Goal: Task Accomplishment & Management: Manage account settings

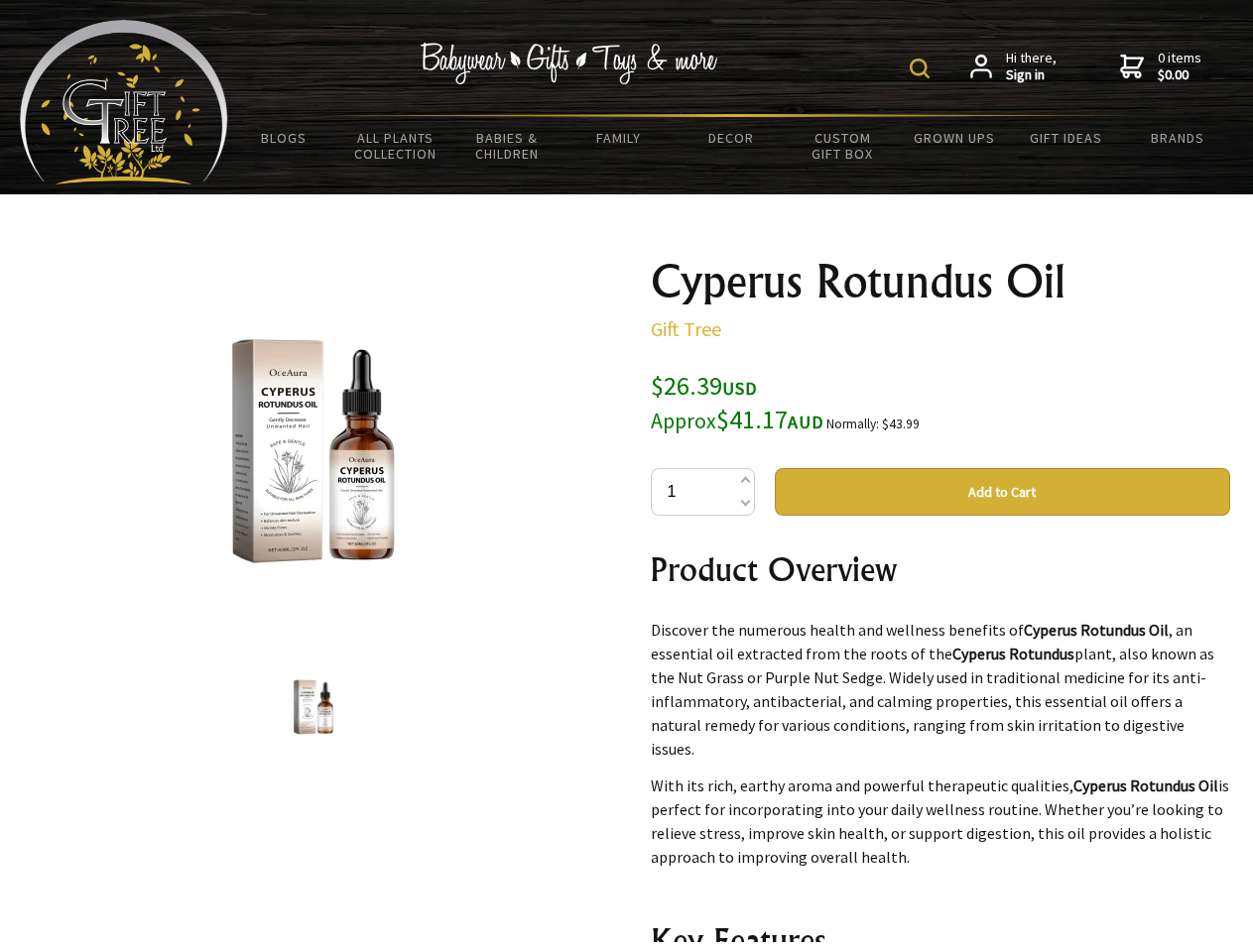
click at [922, 69] on img at bounding box center [920, 69] width 20 height 20
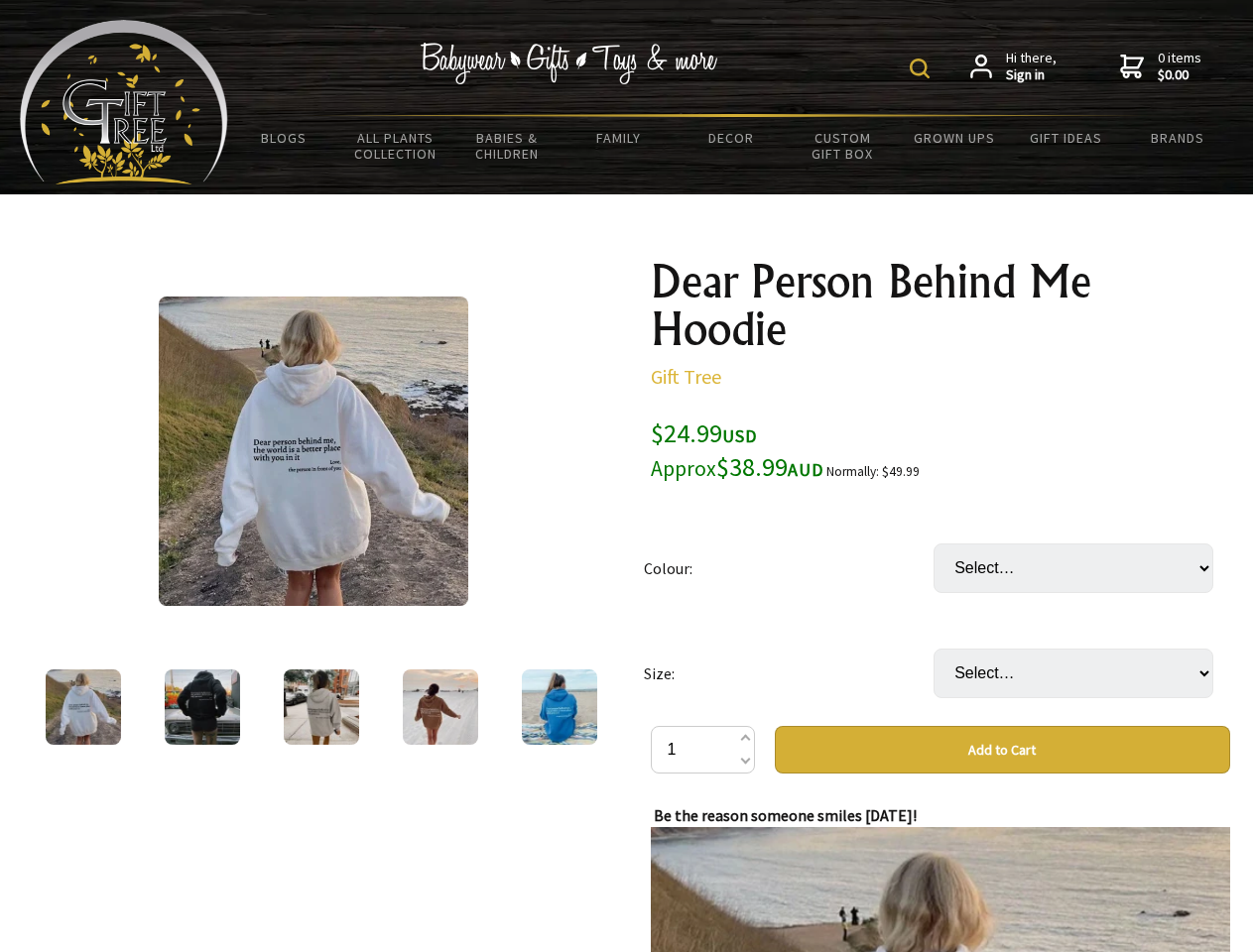
click at [922, 69] on img at bounding box center [920, 69] width 20 height 20
click at [314, 452] on img at bounding box center [314, 452] width 310 height 310
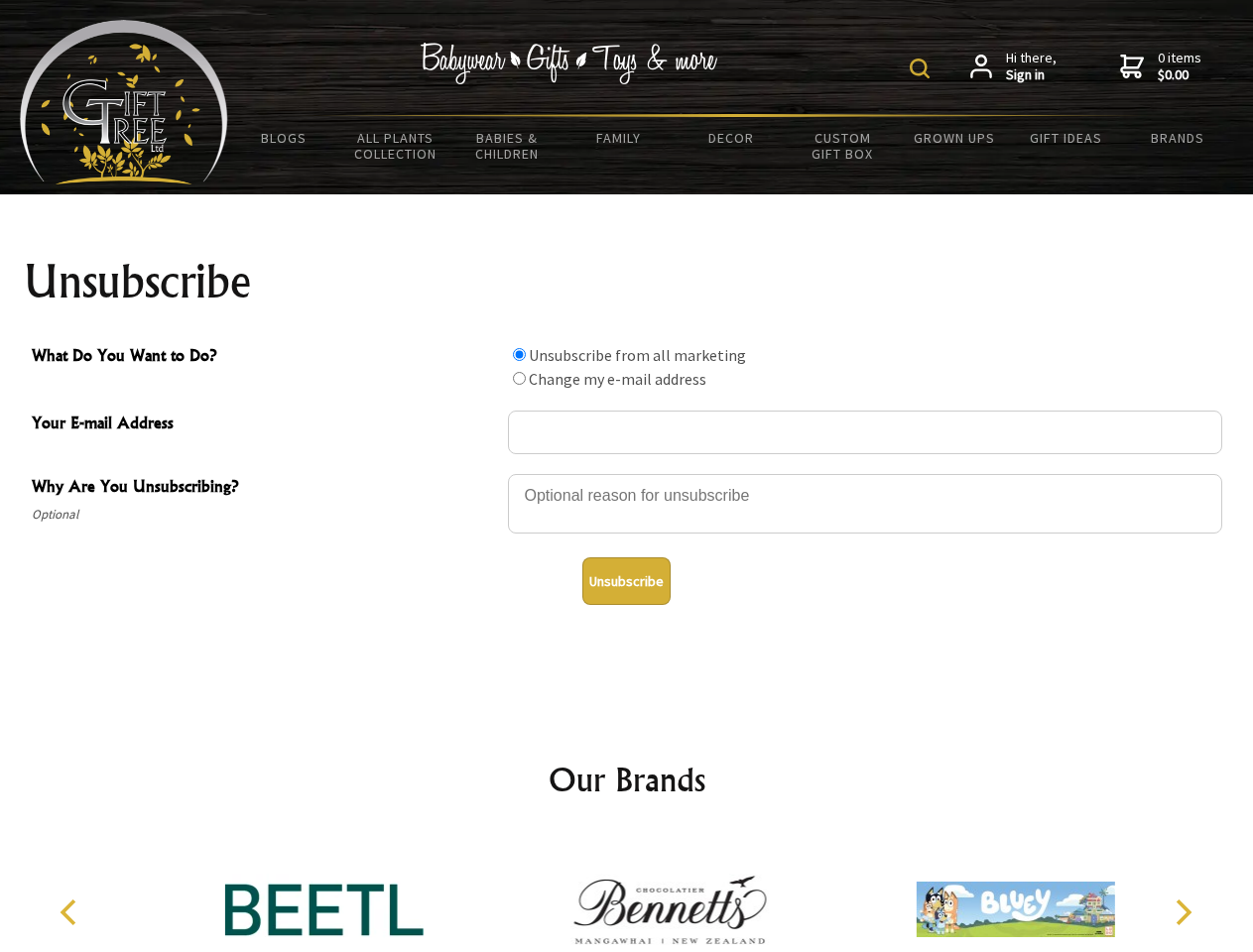
click at [922, 69] on img at bounding box center [920, 69] width 20 height 20
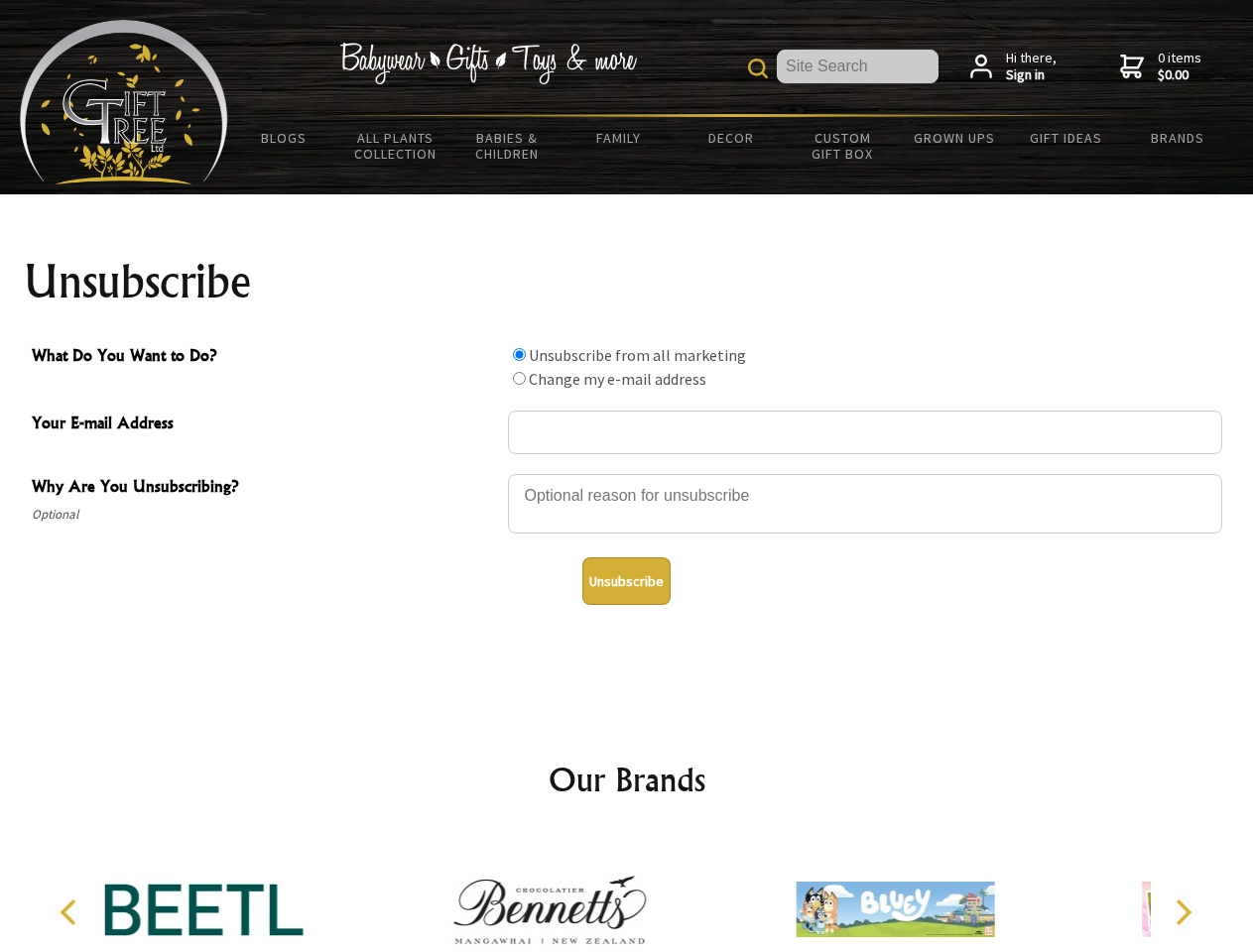
click at [627, 474] on div at bounding box center [864, 507] width 714 height 70
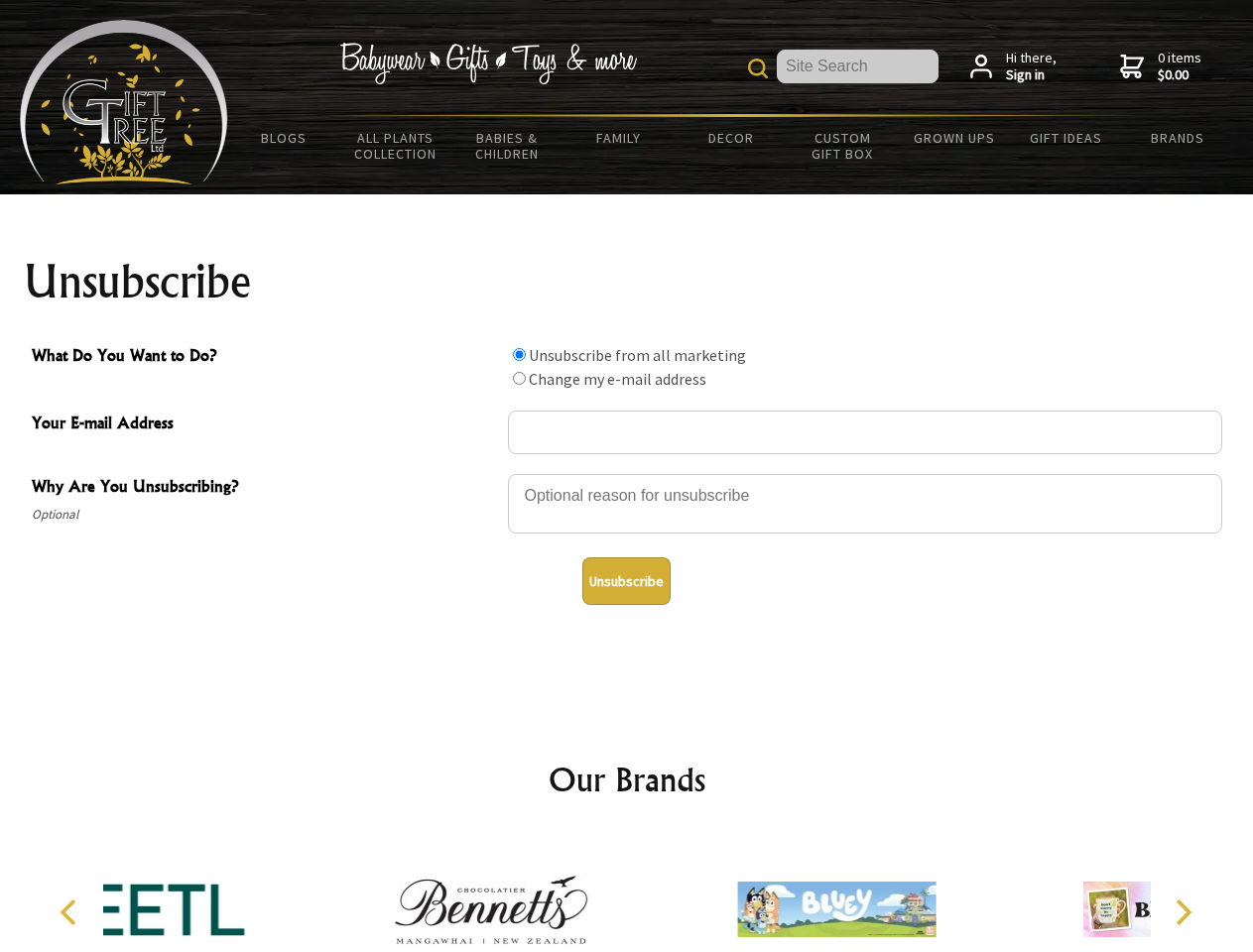
click at [519, 355] on input "What Do You Want to Do?" at bounding box center [519, 355] width 13 height 13
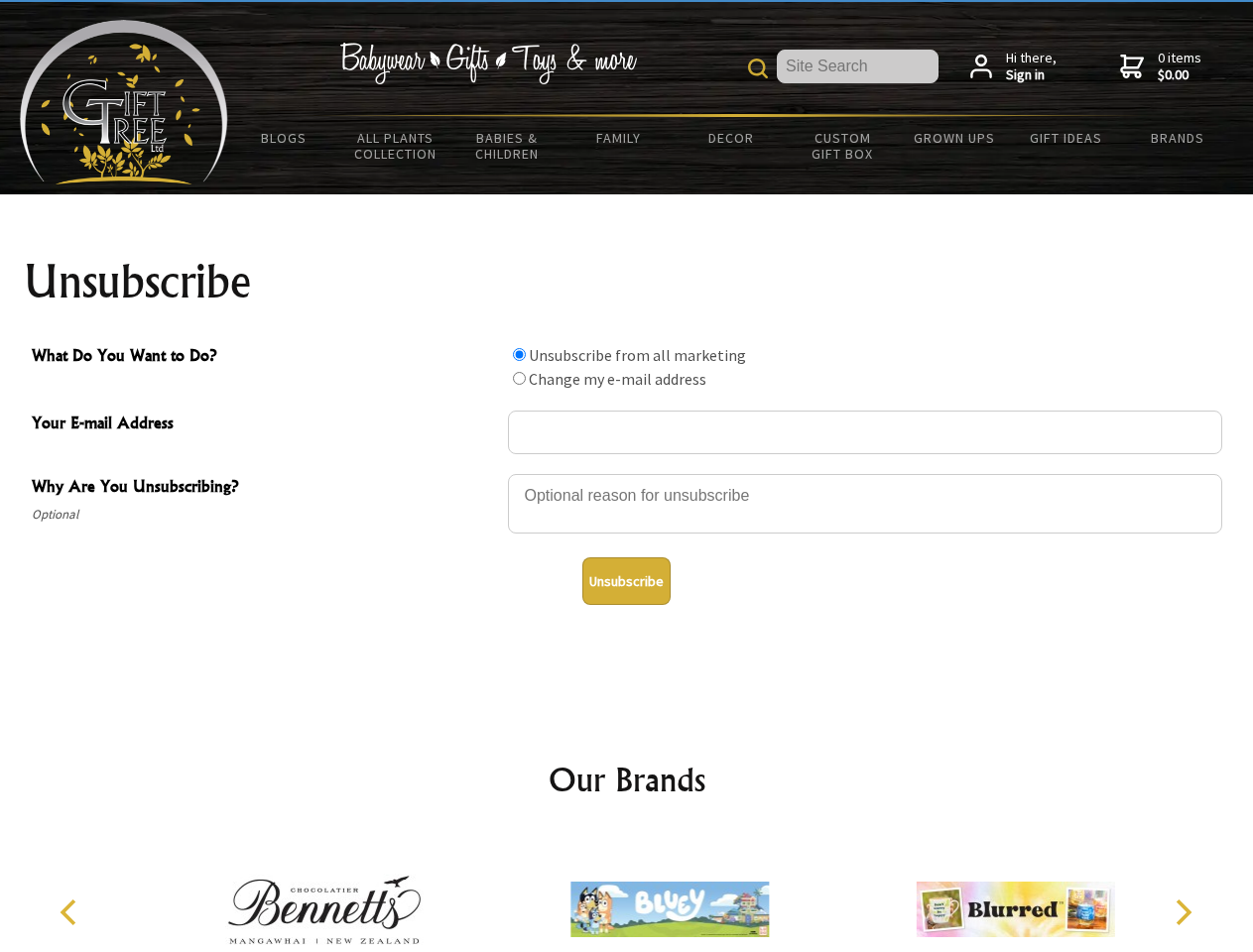
click at [519, 378] on input "What Do You Want to Do?" at bounding box center [519, 378] width 13 height 13
radio input "true"
click at [626, 581] on button "Unsubscribe" at bounding box center [626, 581] width 88 height 48
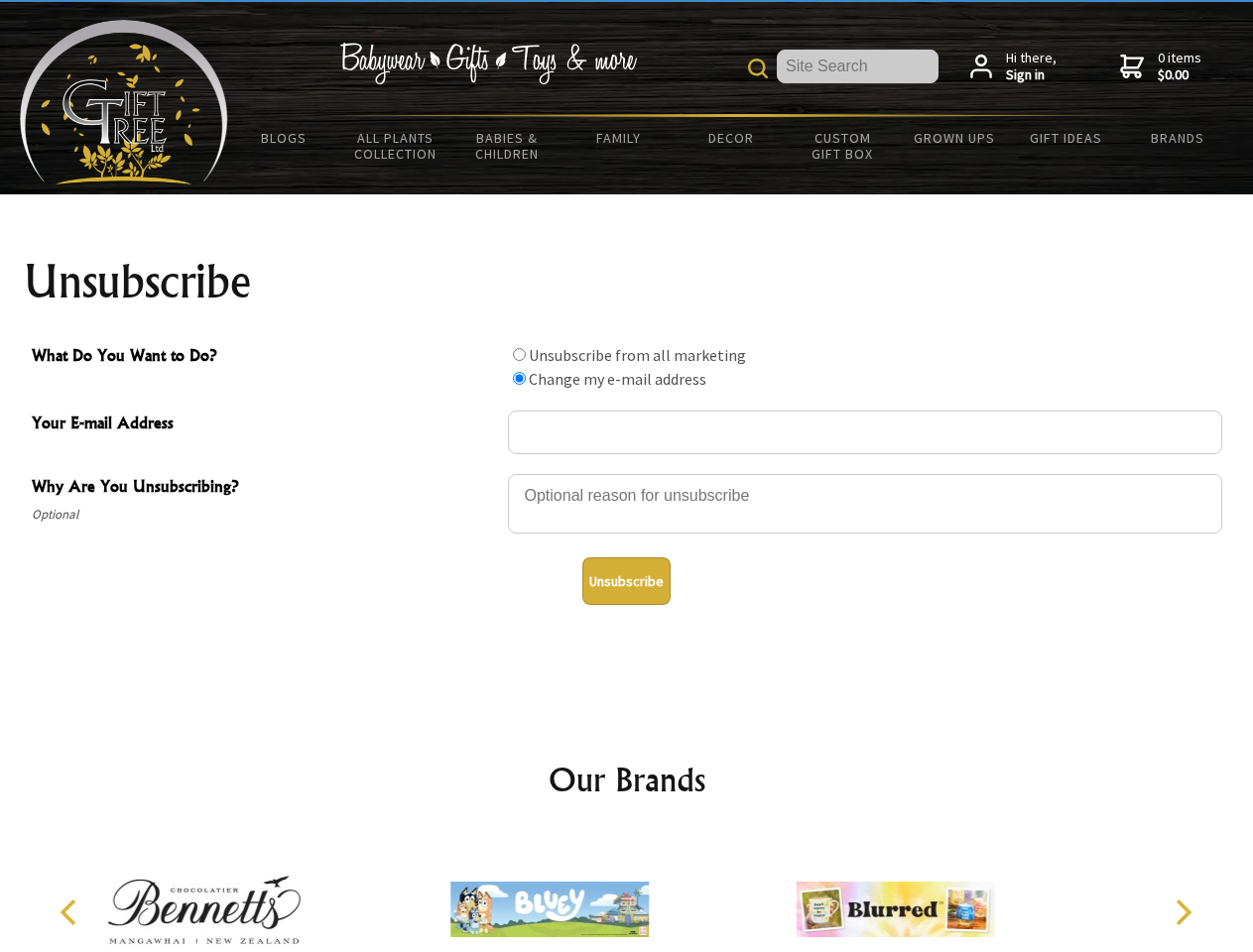
click at [71, 913] on icon "Previous" at bounding box center [71, 913] width 26 height 26
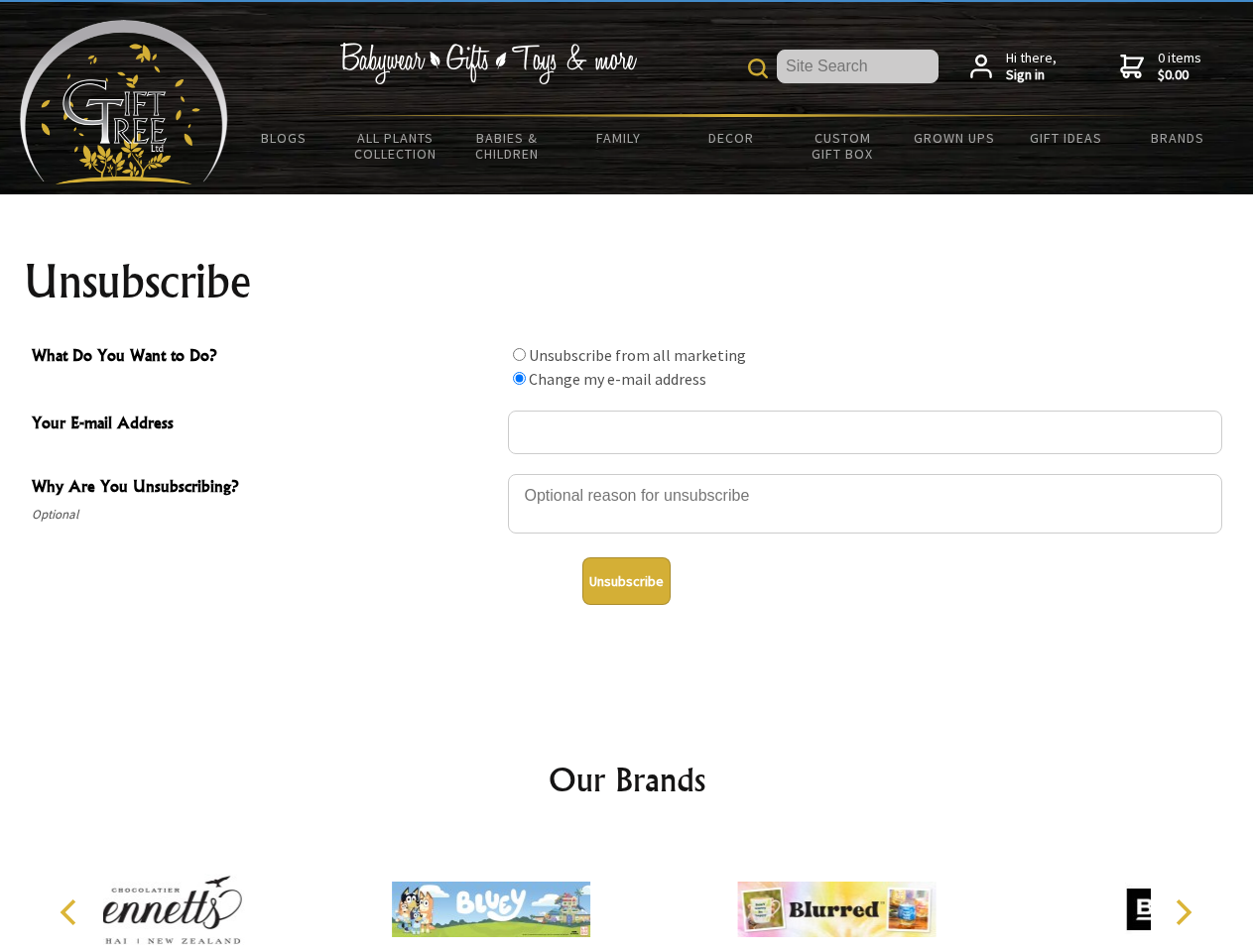
click at [1183, 913] on icon "Next" at bounding box center [1182, 913] width 26 height 26
